Goal: Navigation & Orientation: Find specific page/section

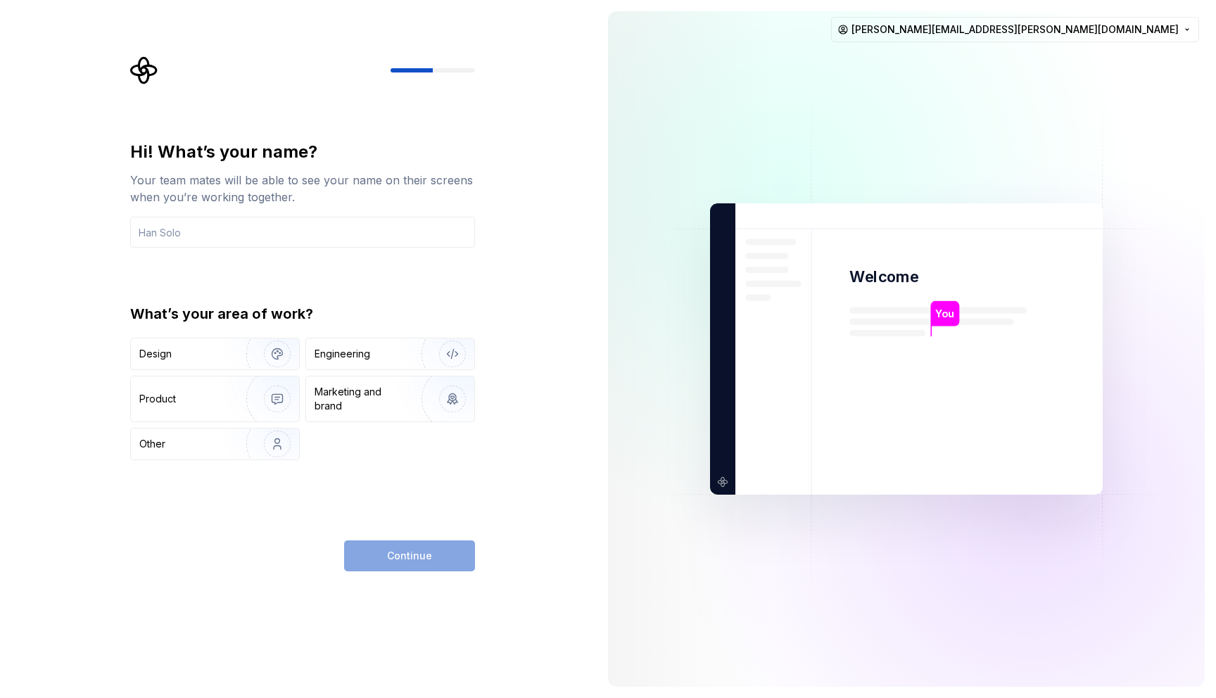
click at [571, 243] on div "Hi! What’s your name? Your team mates will be able to see your name on their sc…" at bounding box center [298, 349] width 597 height 698
click at [386, 147] on div "Hi! What’s your name?" at bounding box center [302, 152] width 345 height 23
click at [1139, 32] on html "Hi! What’s your name? Your team mates will be able to see your name on their sc…" at bounding box center [608, 349] width 1216 height 698
click at [1092, 59] on div "Sign out" at bounding box center [1131, 60] width 134 height 14
click at [1114, 34] on html "Hi! What’s your name? Your team mates will be able to see your name on their sc…" at bounding box center [608, 349] width 1216 height 698
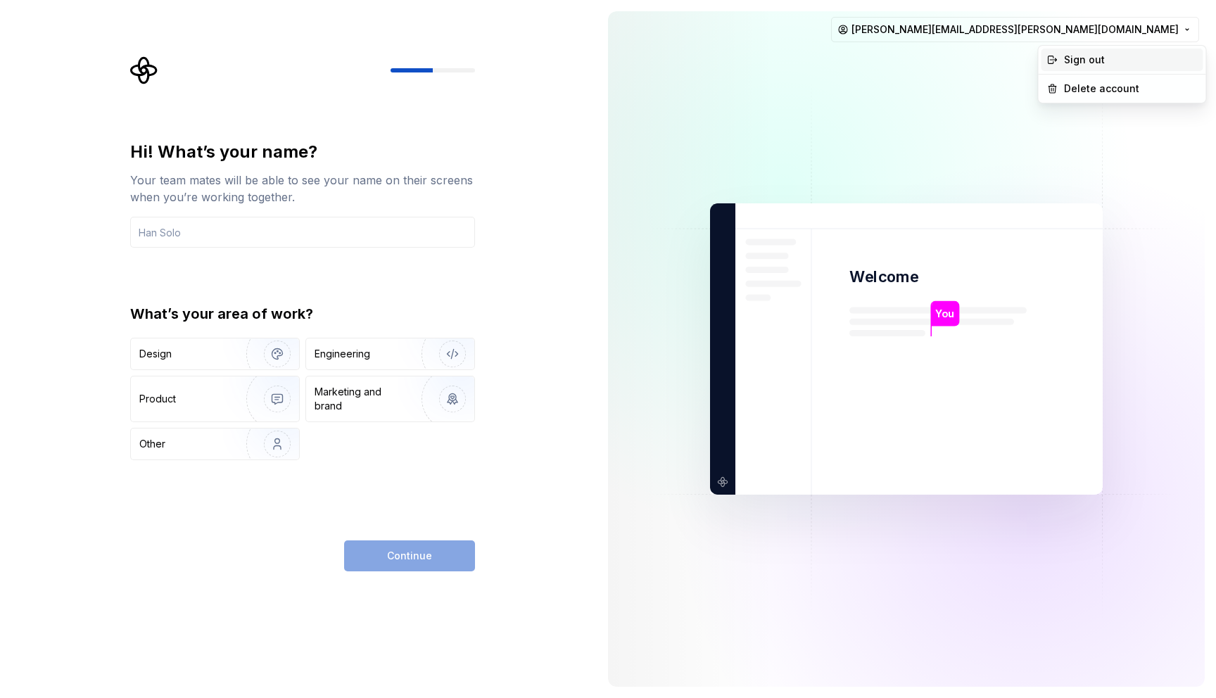
click at [1057, 61] on icon at bounding box center [1052, 59] width 11 height 11
